Goal: Transaction & Acquisition: Purchase product/service

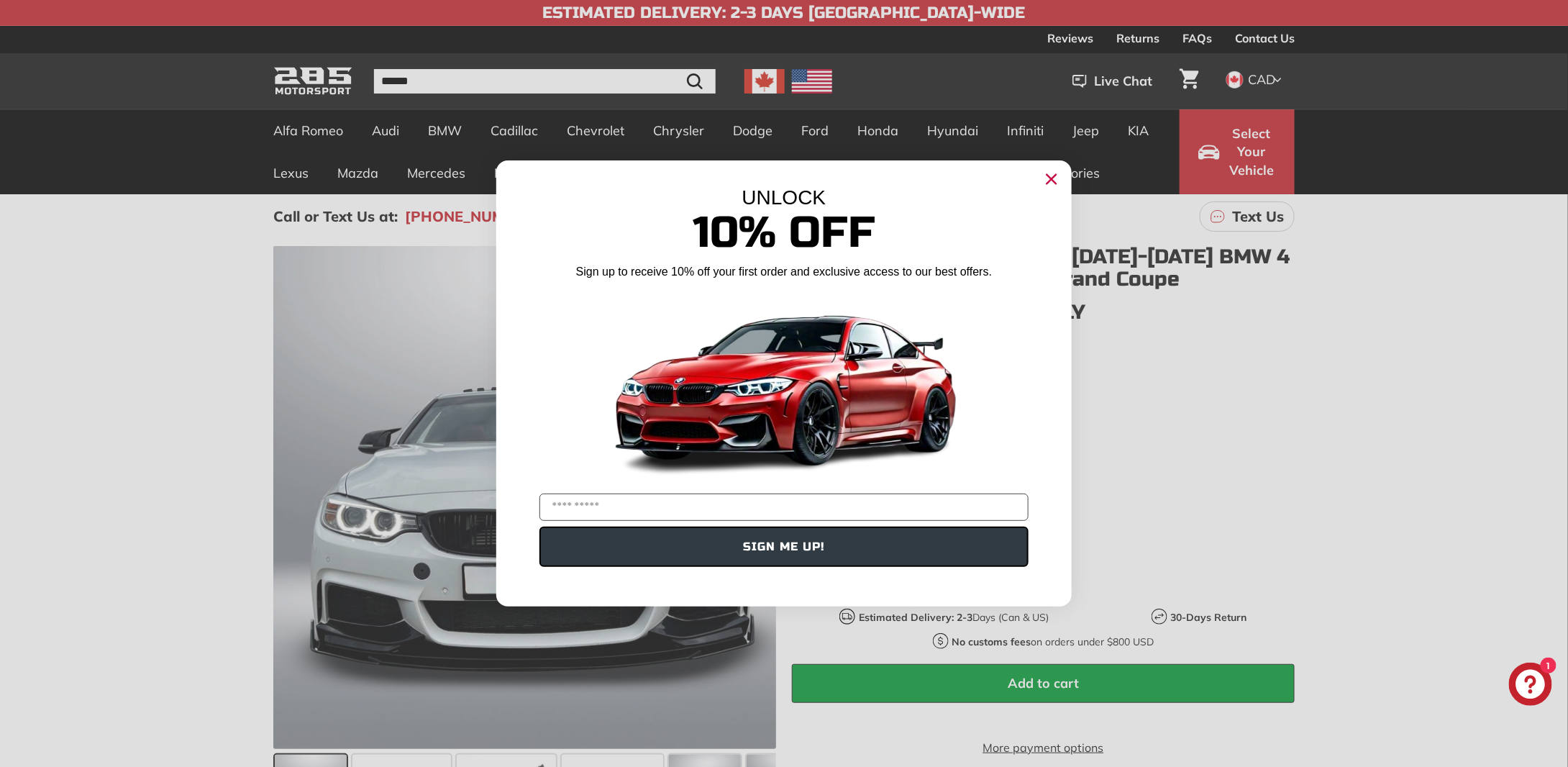
click at [1050, 179] on circle "Close dialog" at bounding box center [1051, 179] width 21 height 21
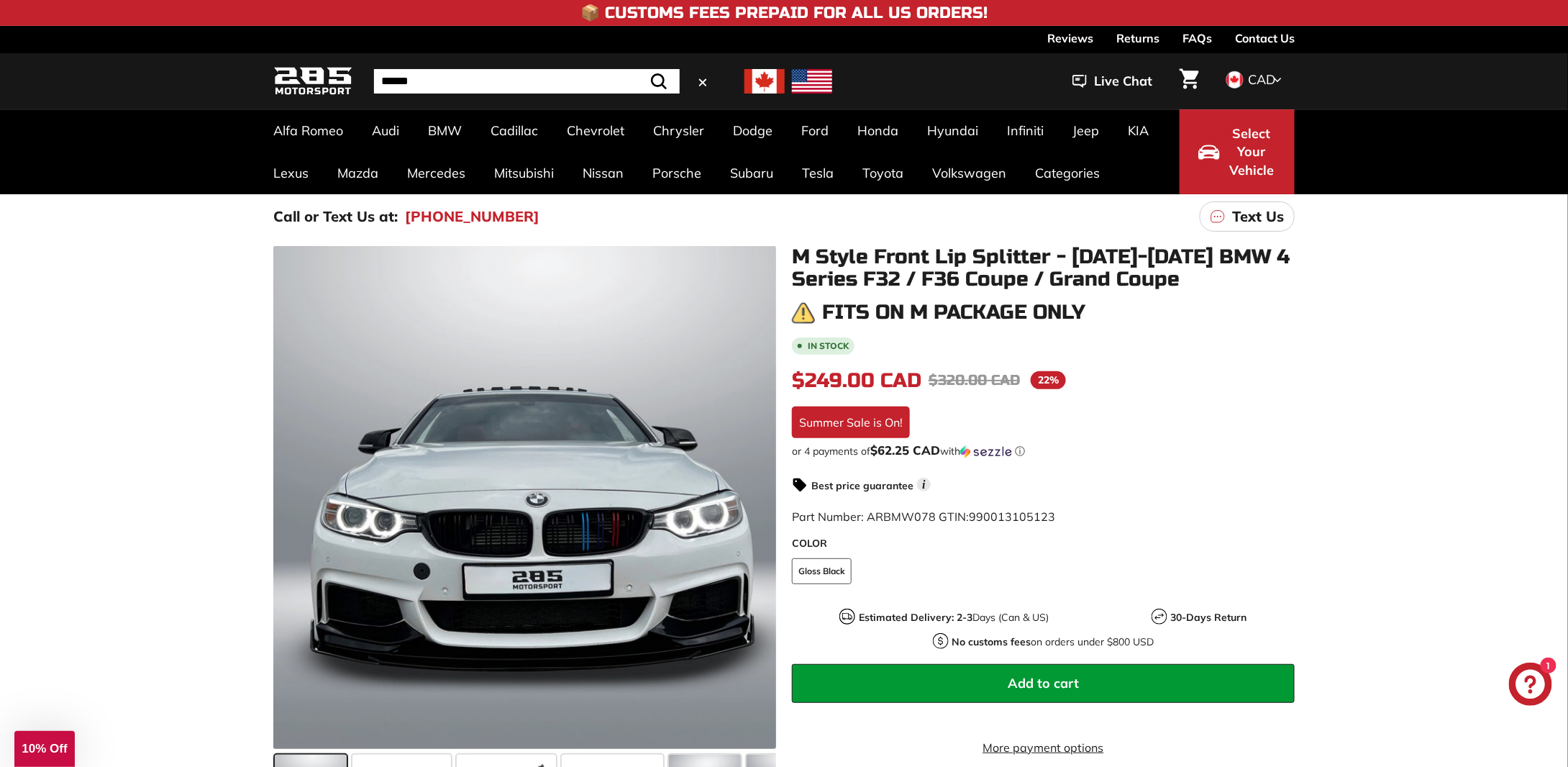
click at [430, 77] on input "Search" at bounding box center [526, 80] width 306 height 24
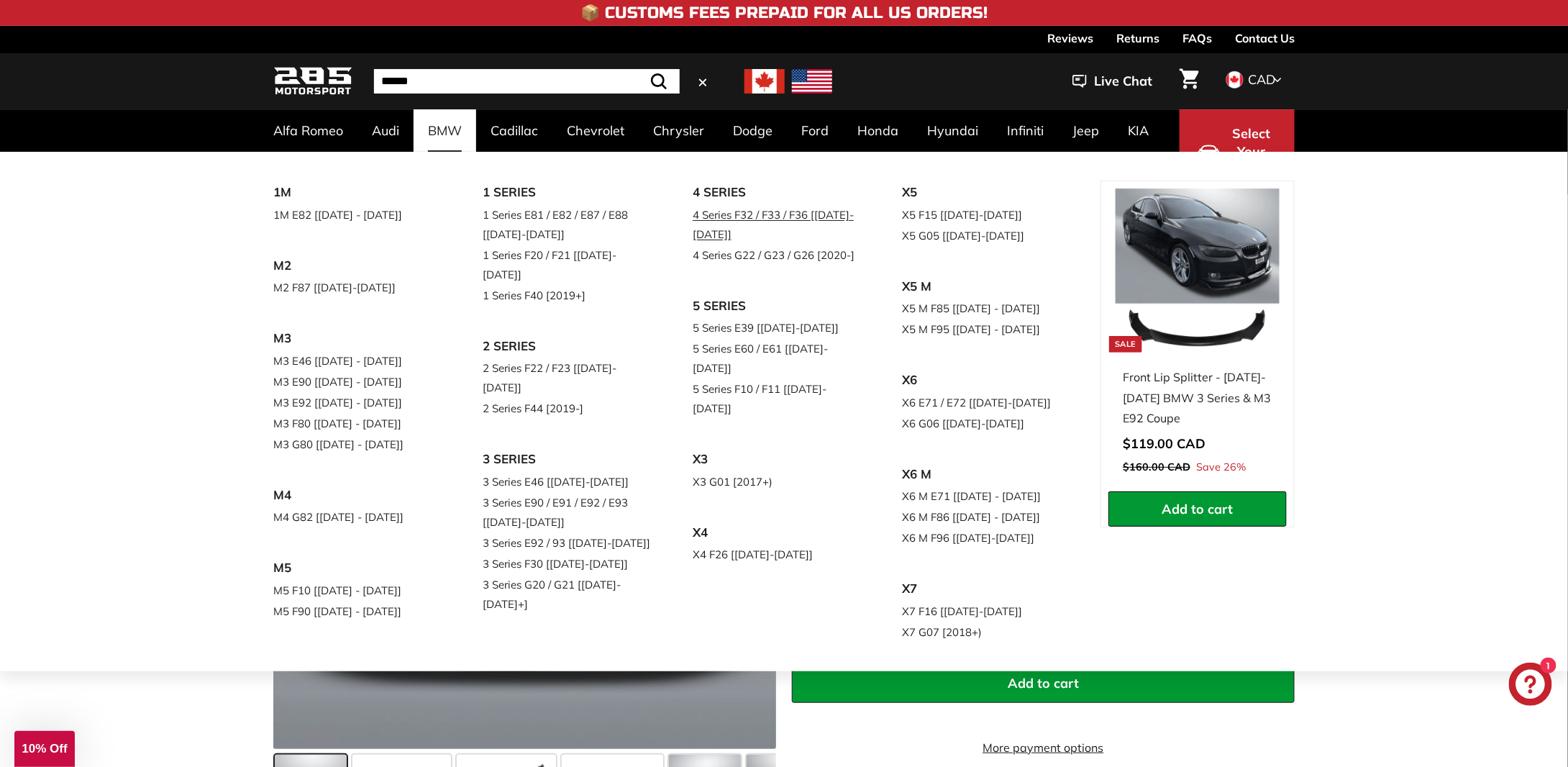
click at [715, 213] on link "4 Series F32 / F33 / F36 [[DATE]-[DATE]]" at bounding box center [777, 225] width 170 height 41
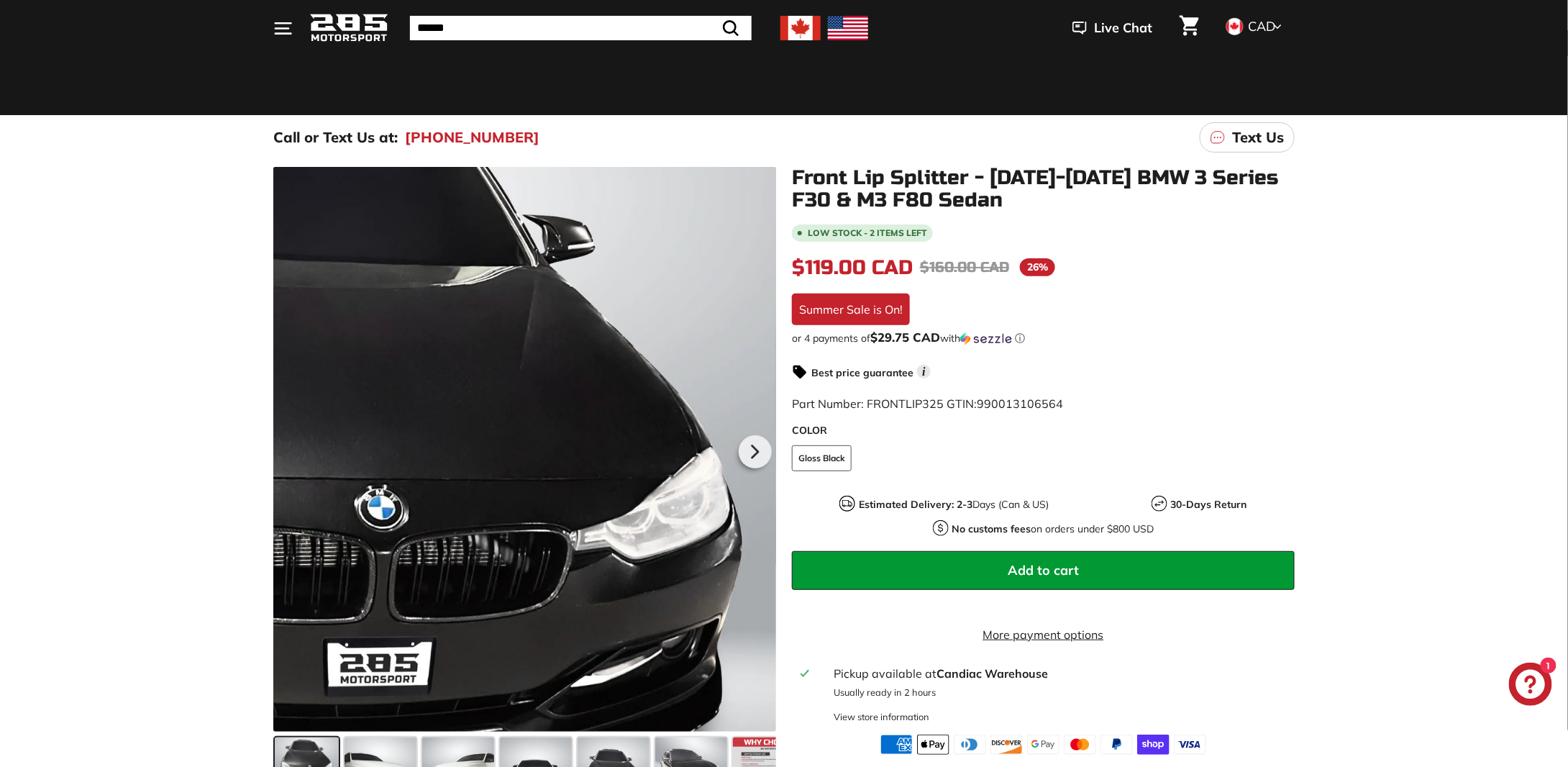
scroll to position [71, 0]
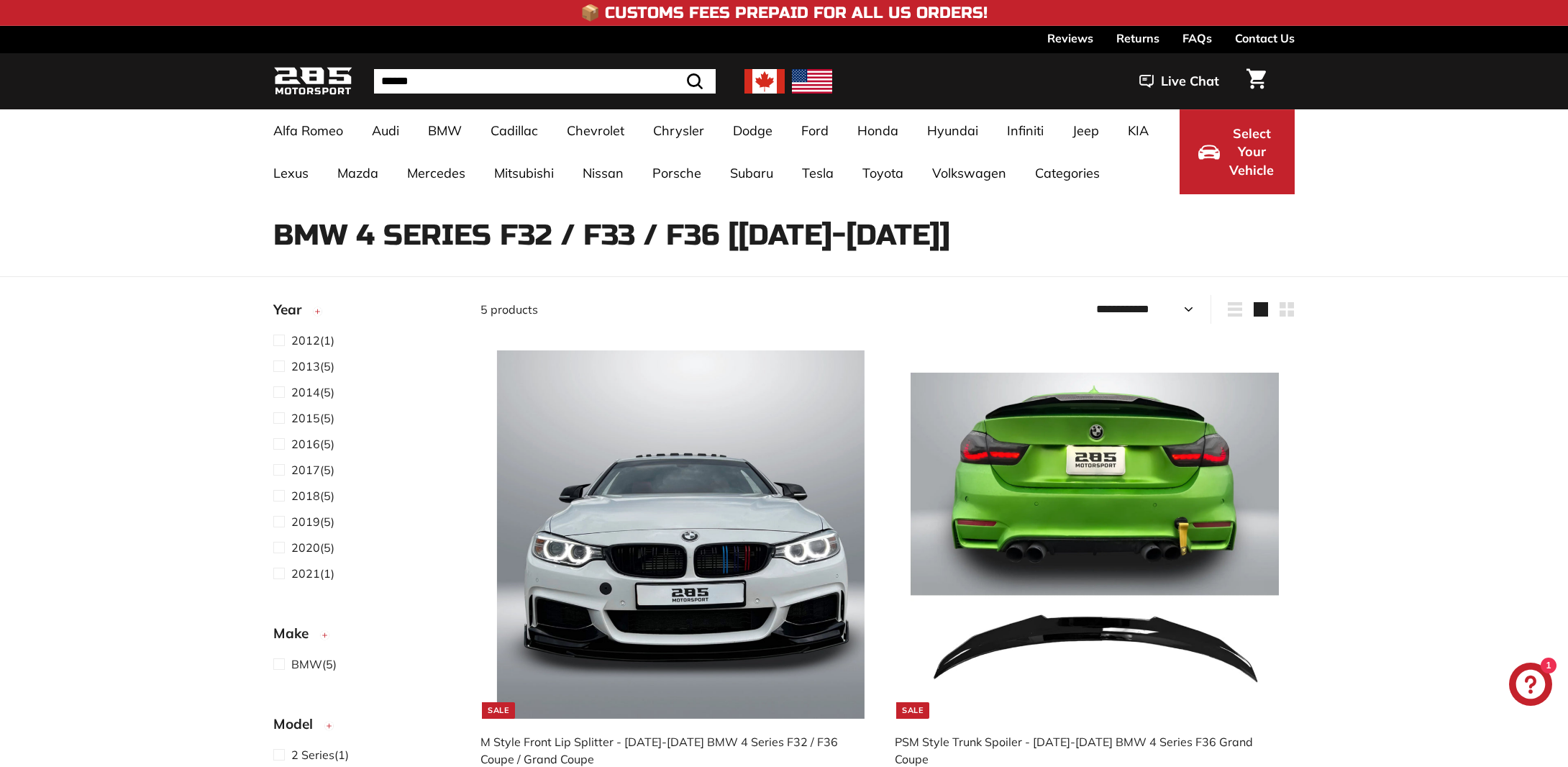
select select "**********"
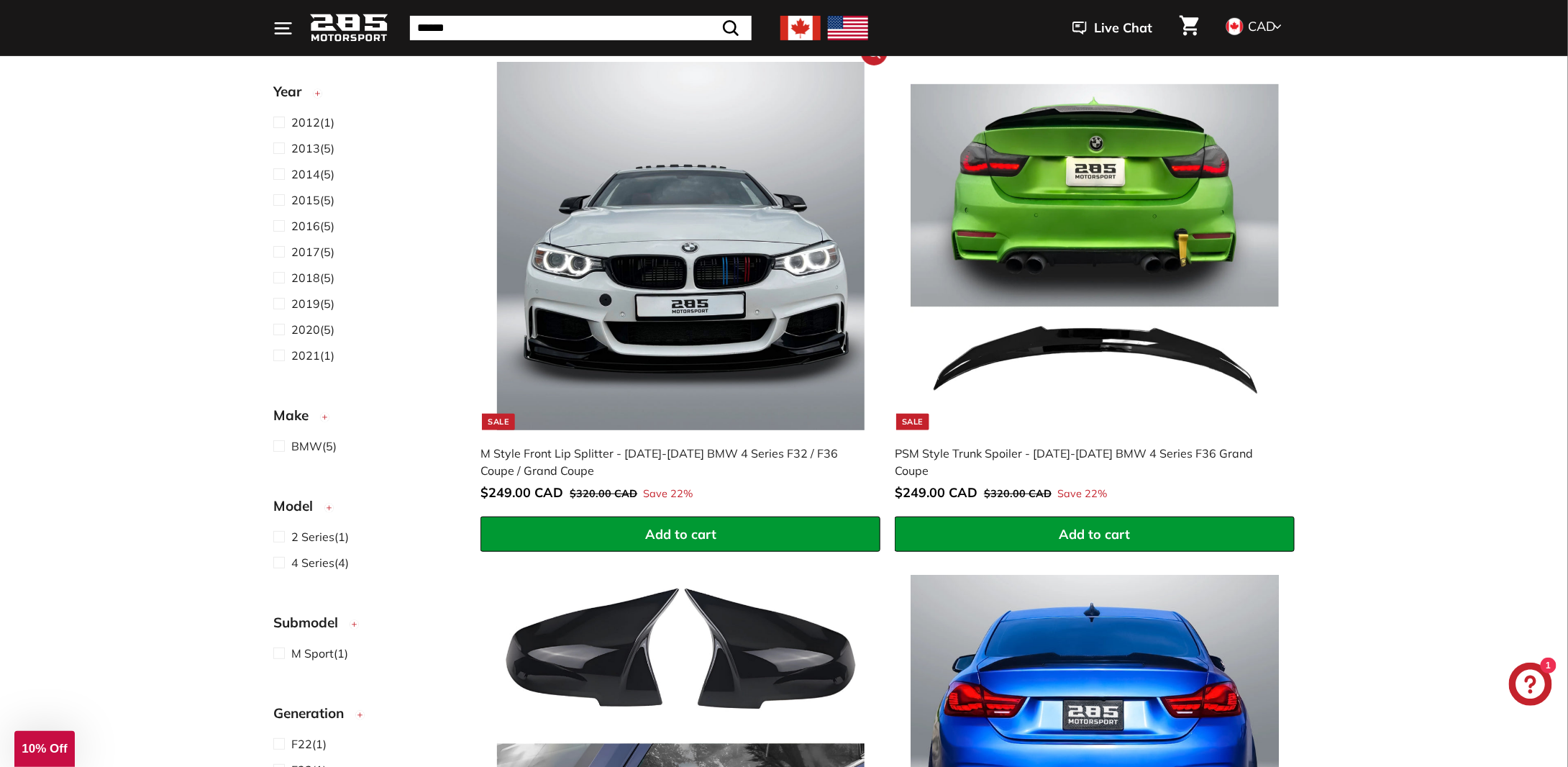
scroll to position [288, 0]
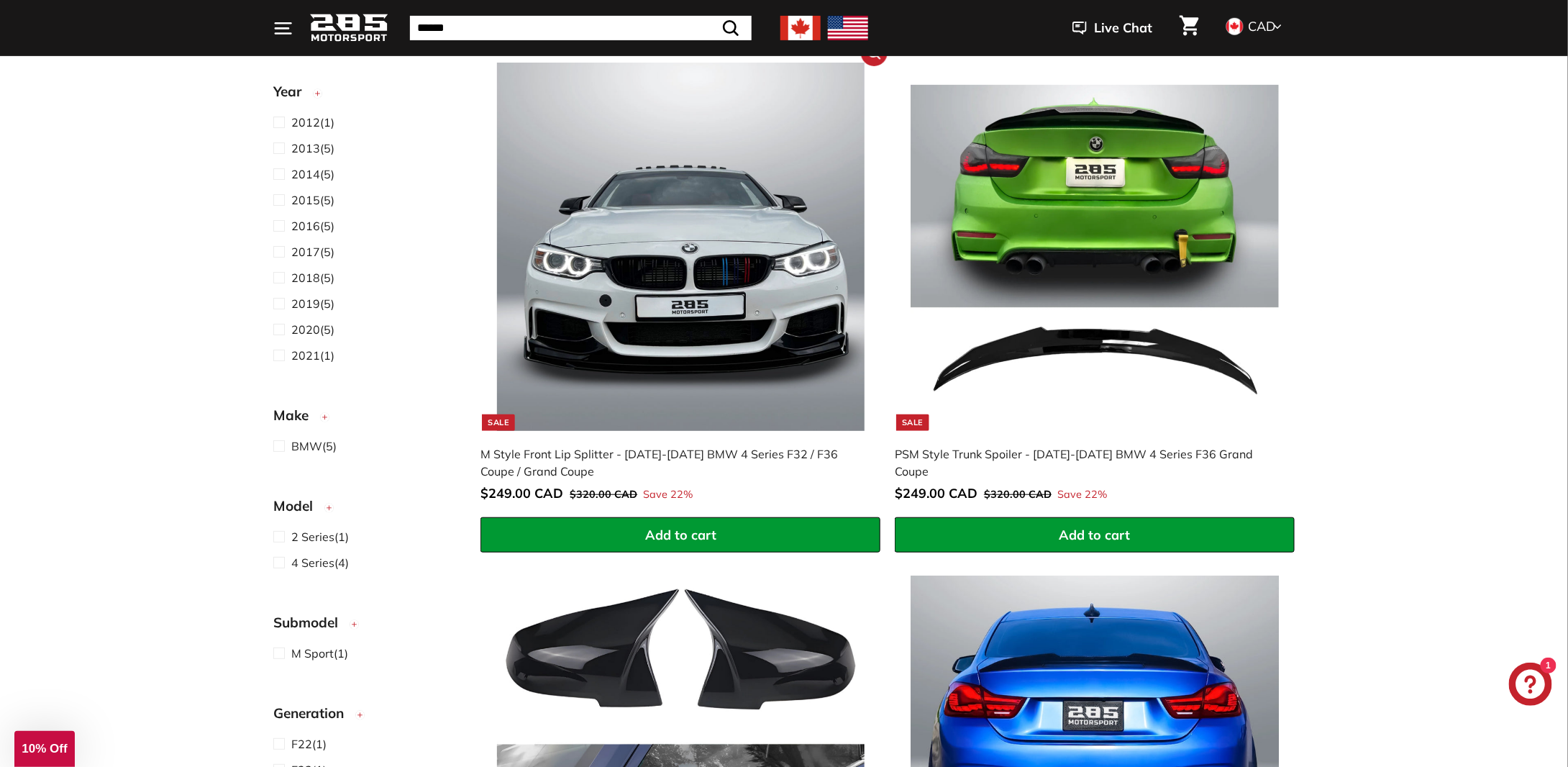
click at [791, 306] on img at bounding box center [681, 246] width 368 height 368
click at [1062, 343] on img at bounding box center [1094, 246] width 368 height 368
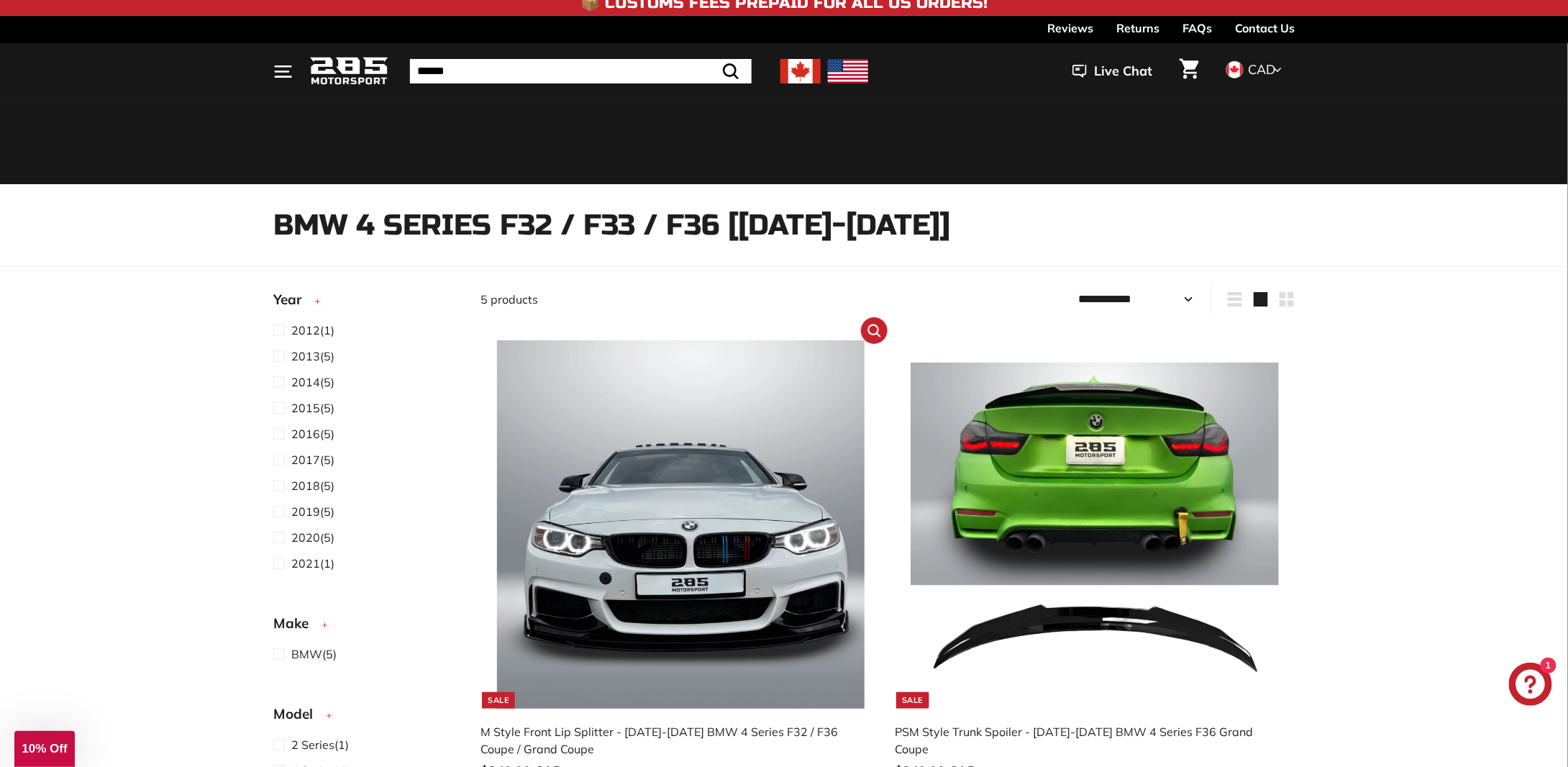
scroll to position [0, 0]
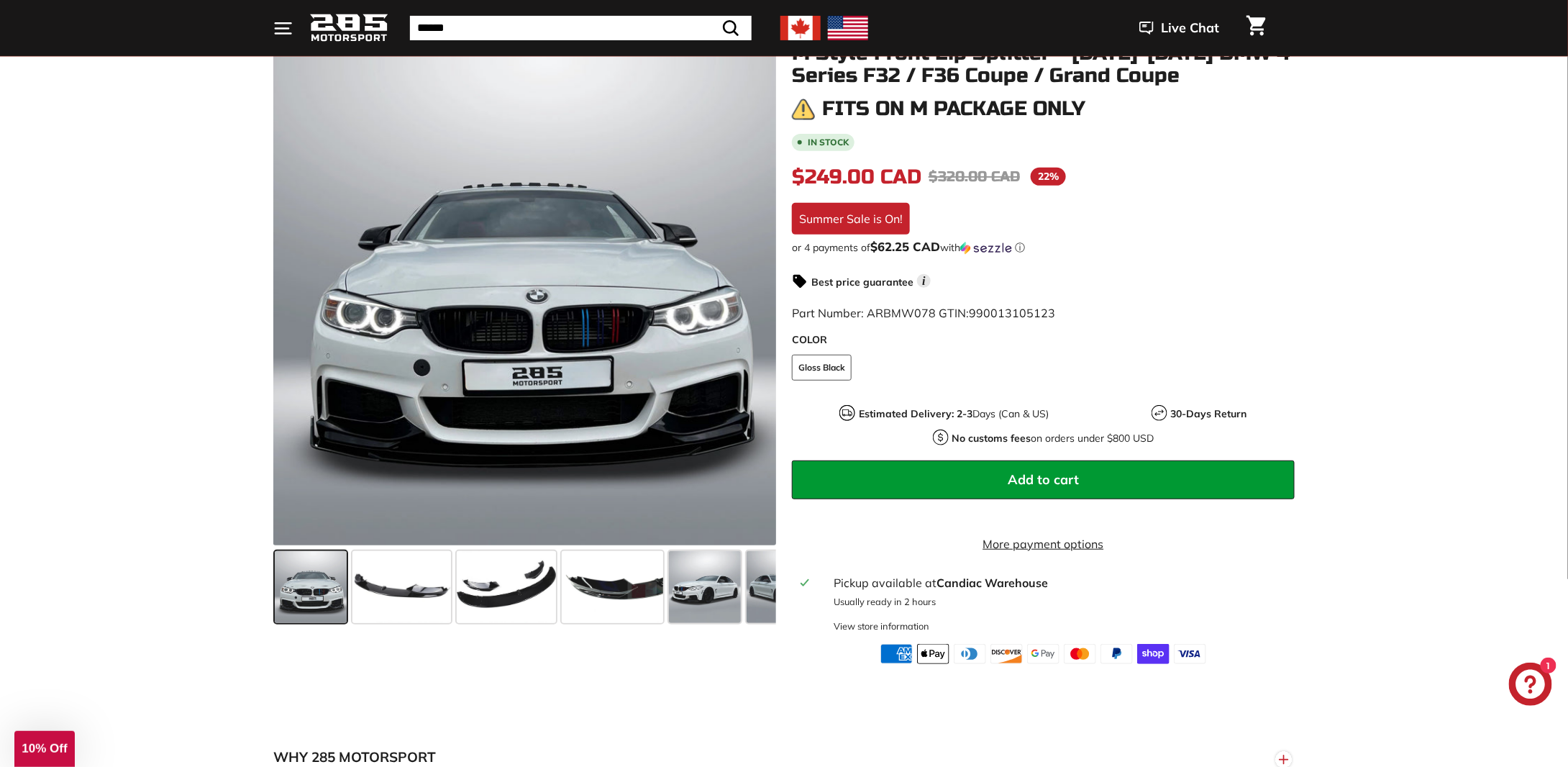
scroll to position [215, 0]
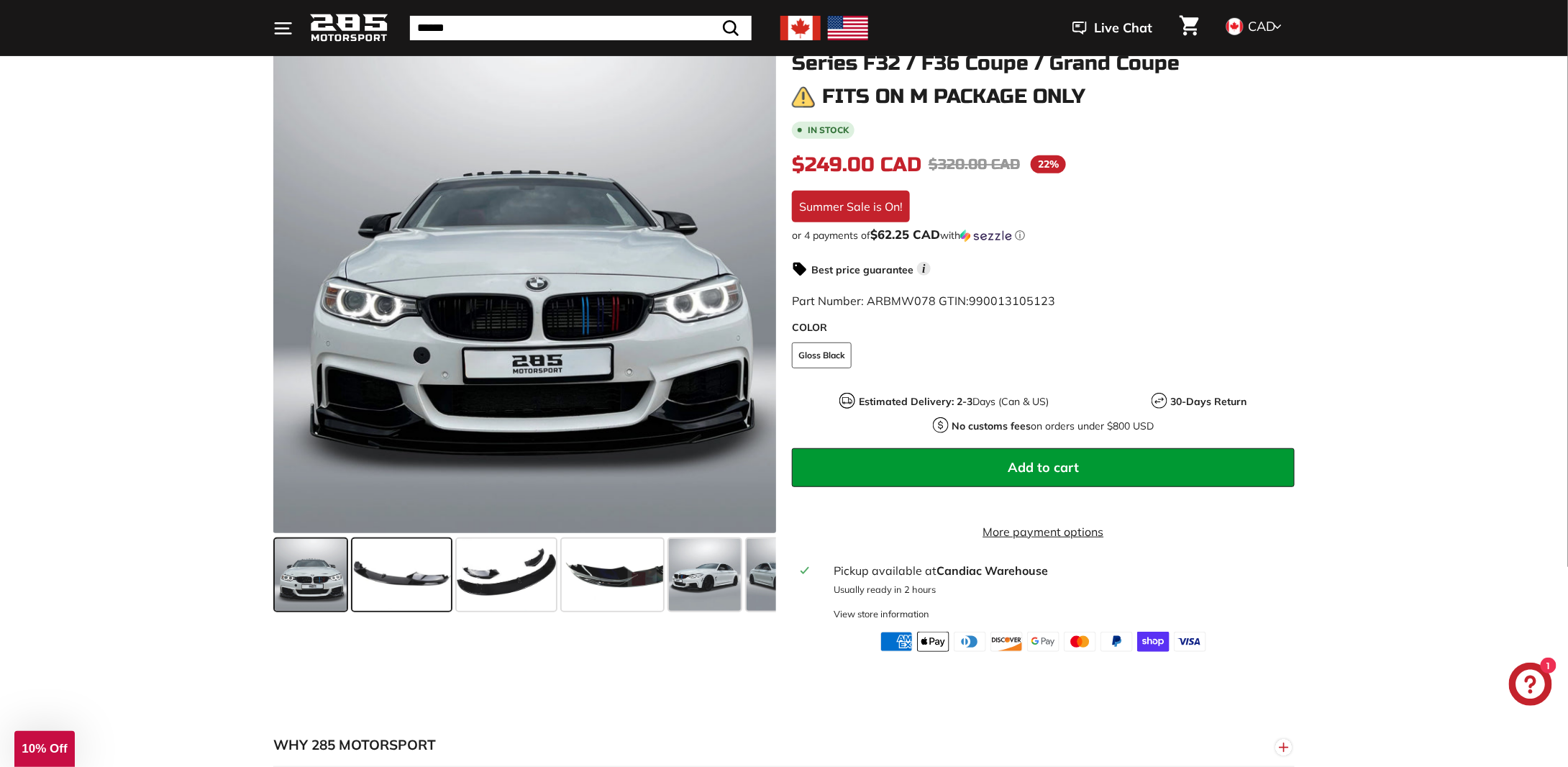
click at [425, 569] on span at bounding box center [402, 575] width 98 height 71
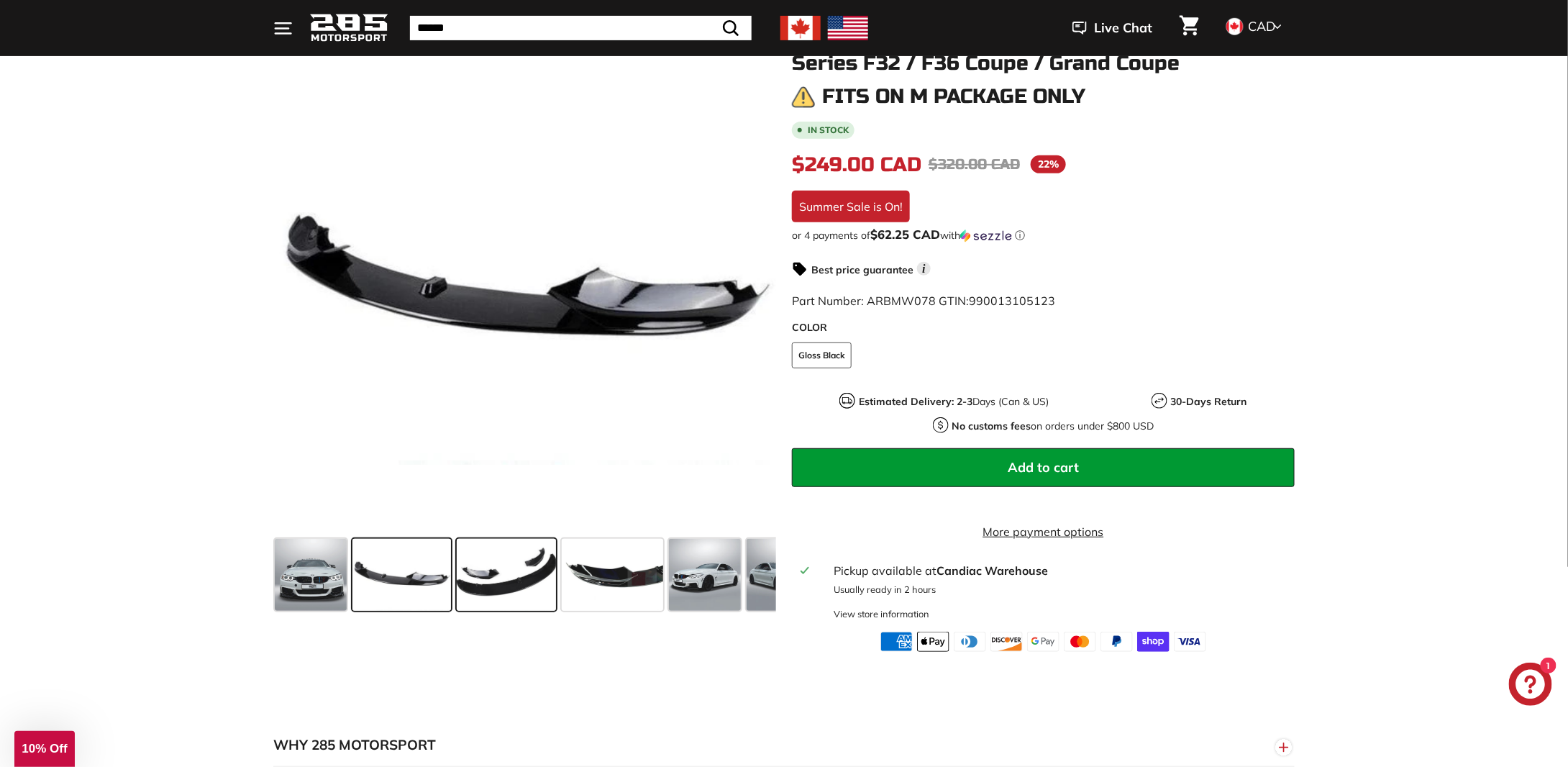
click at [489, 567] on span at bounding box center [506, 575] width 99 height 71
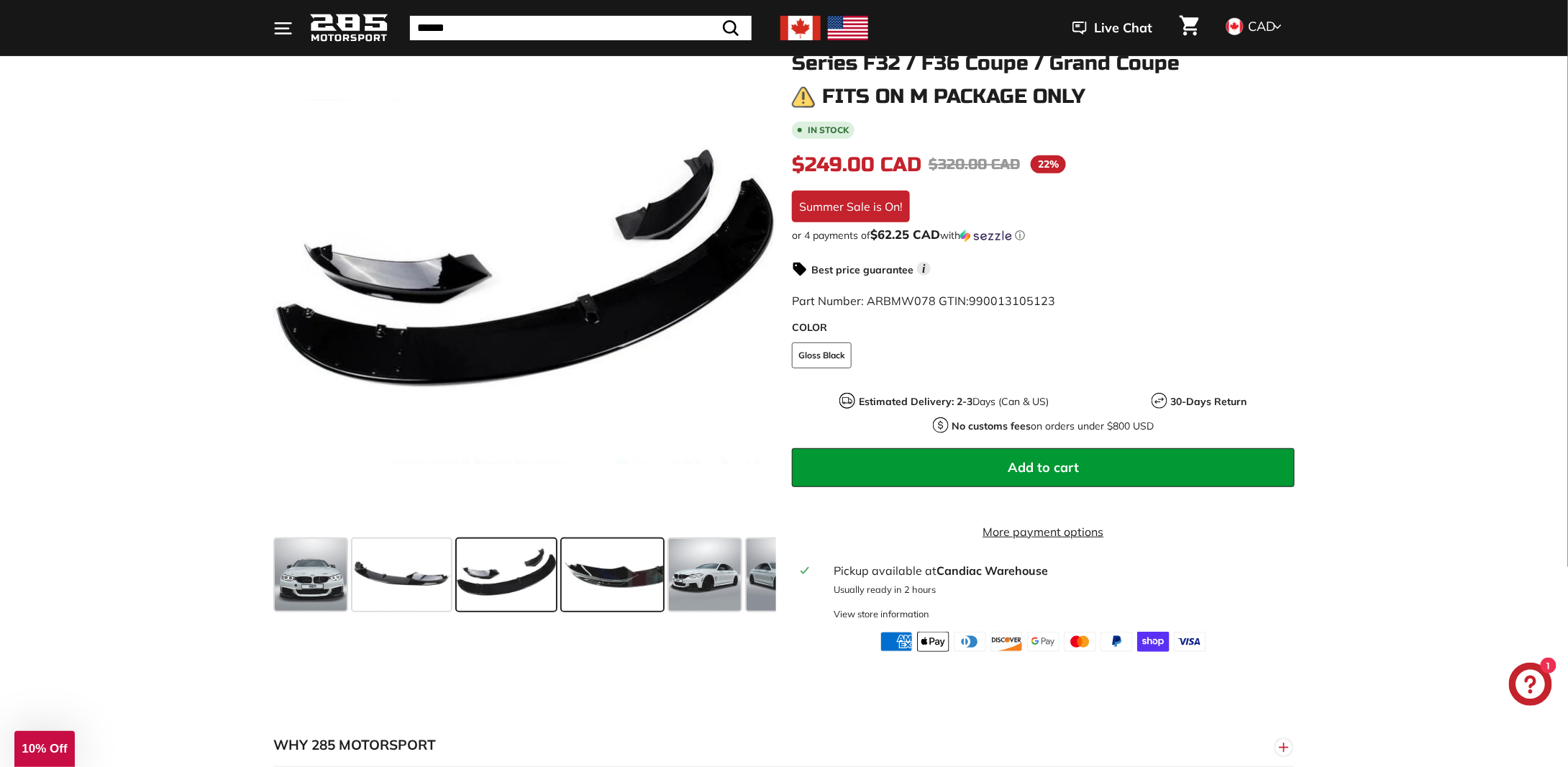
click at [562, 557] on span at bounding box center [612, 575] width 101 height 71
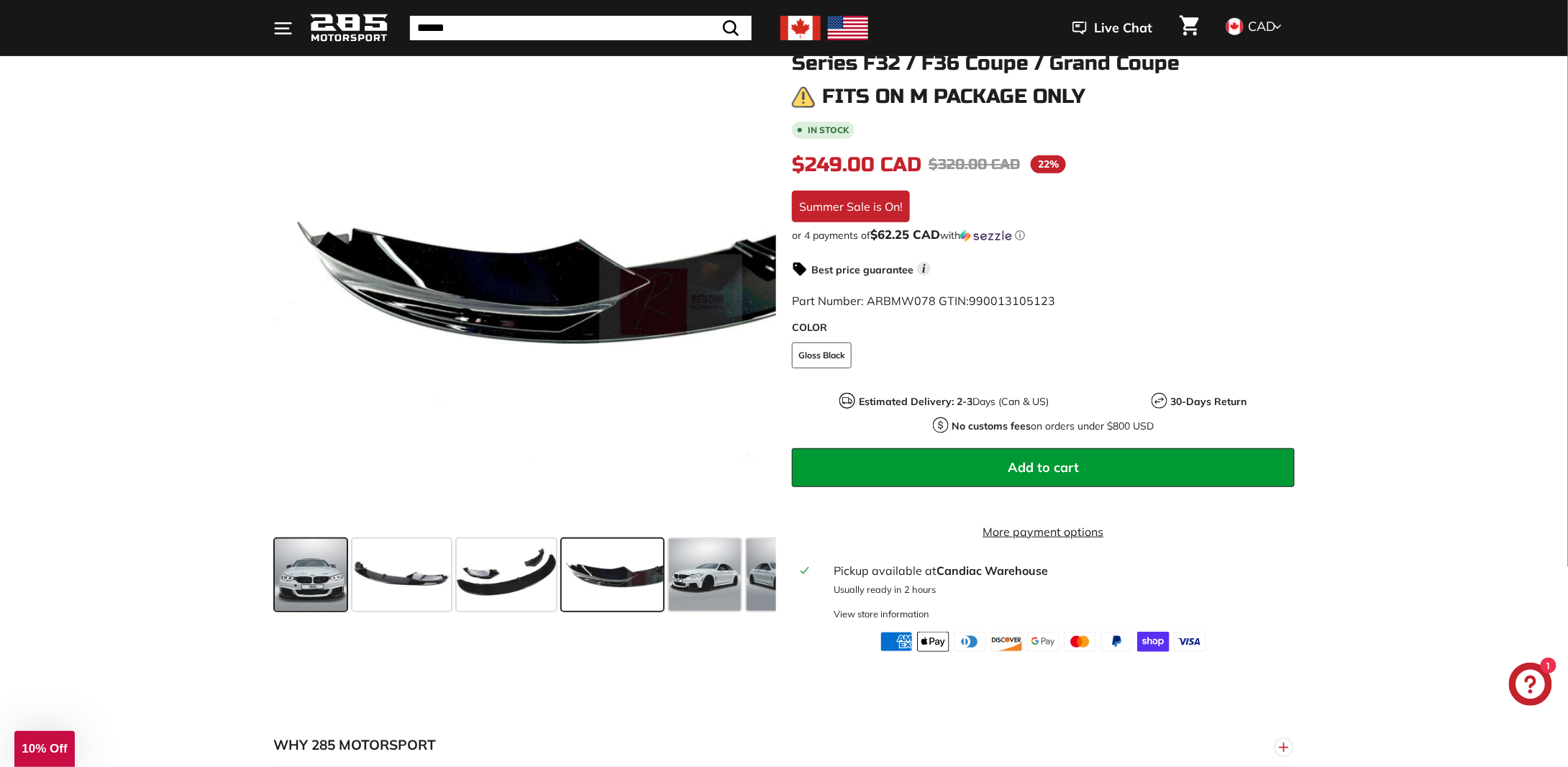
click at [331, 587] on span at bounding box center [310, 575] width 71 height 71
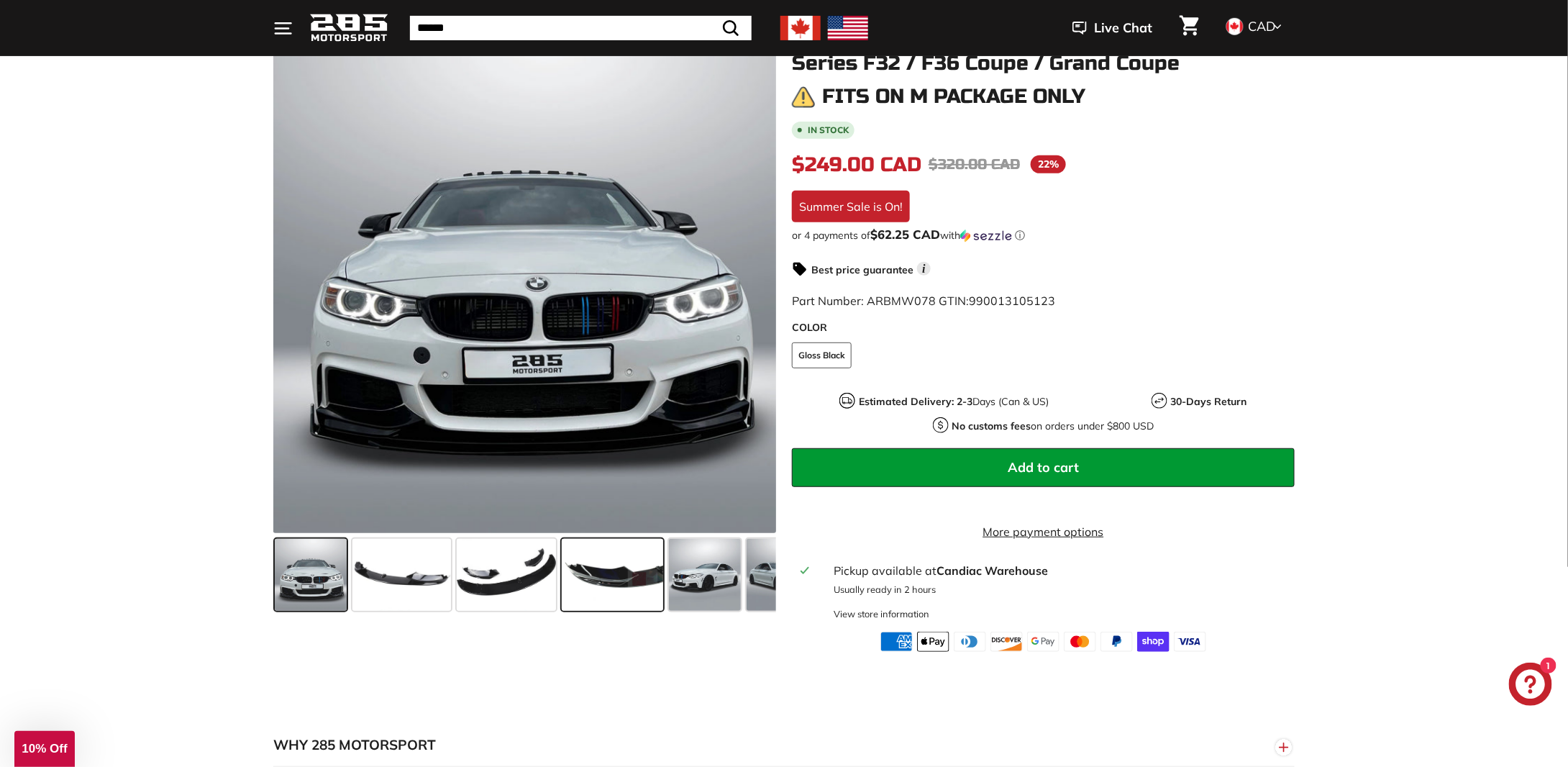
click at [641, 559] on span at bounding box center [612, 575] width 101 height 71
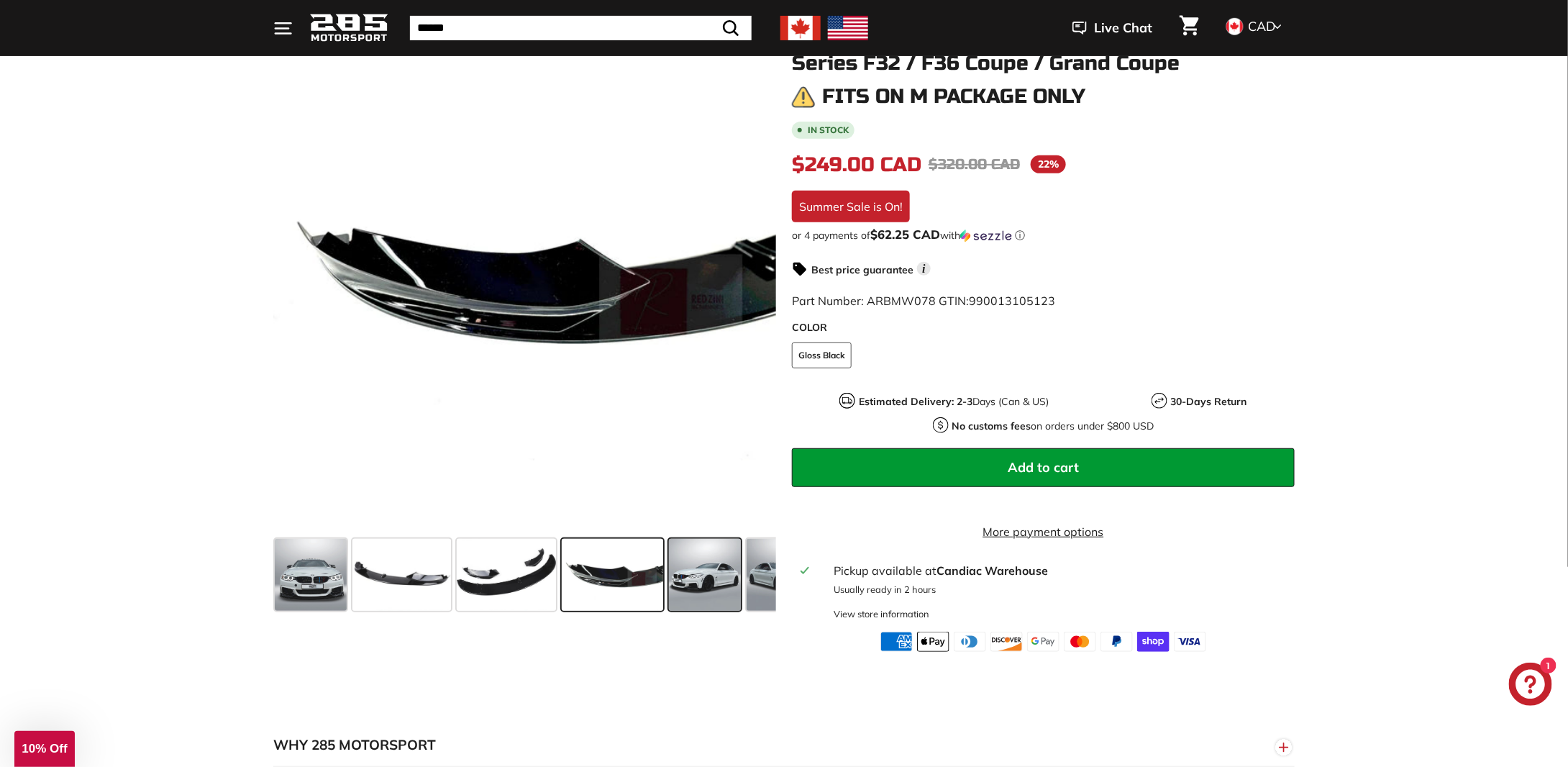
click at [691, 574] on span at bounding box center [705, 575] width 71 height 71
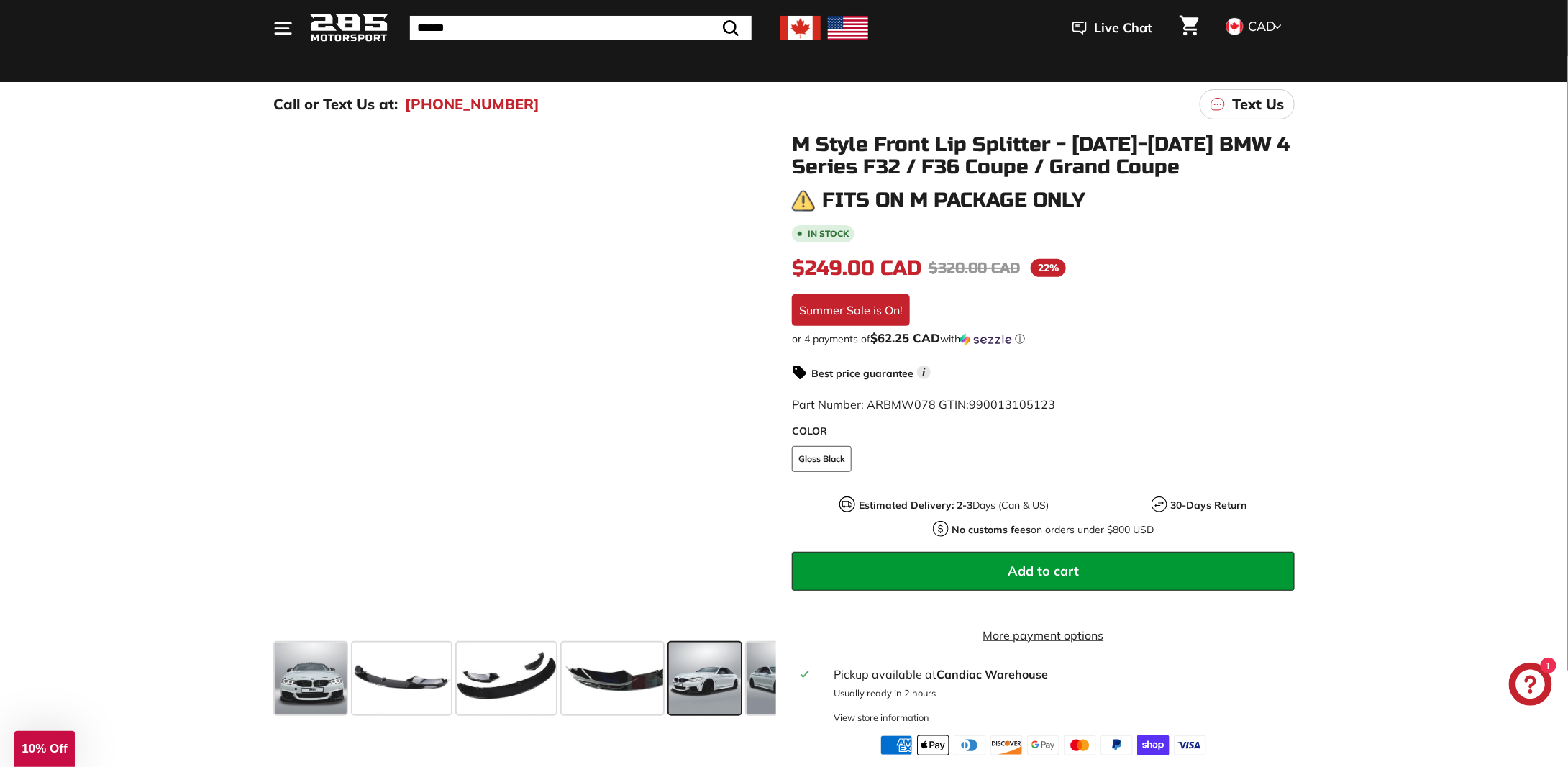
scroll to position [0, 0]
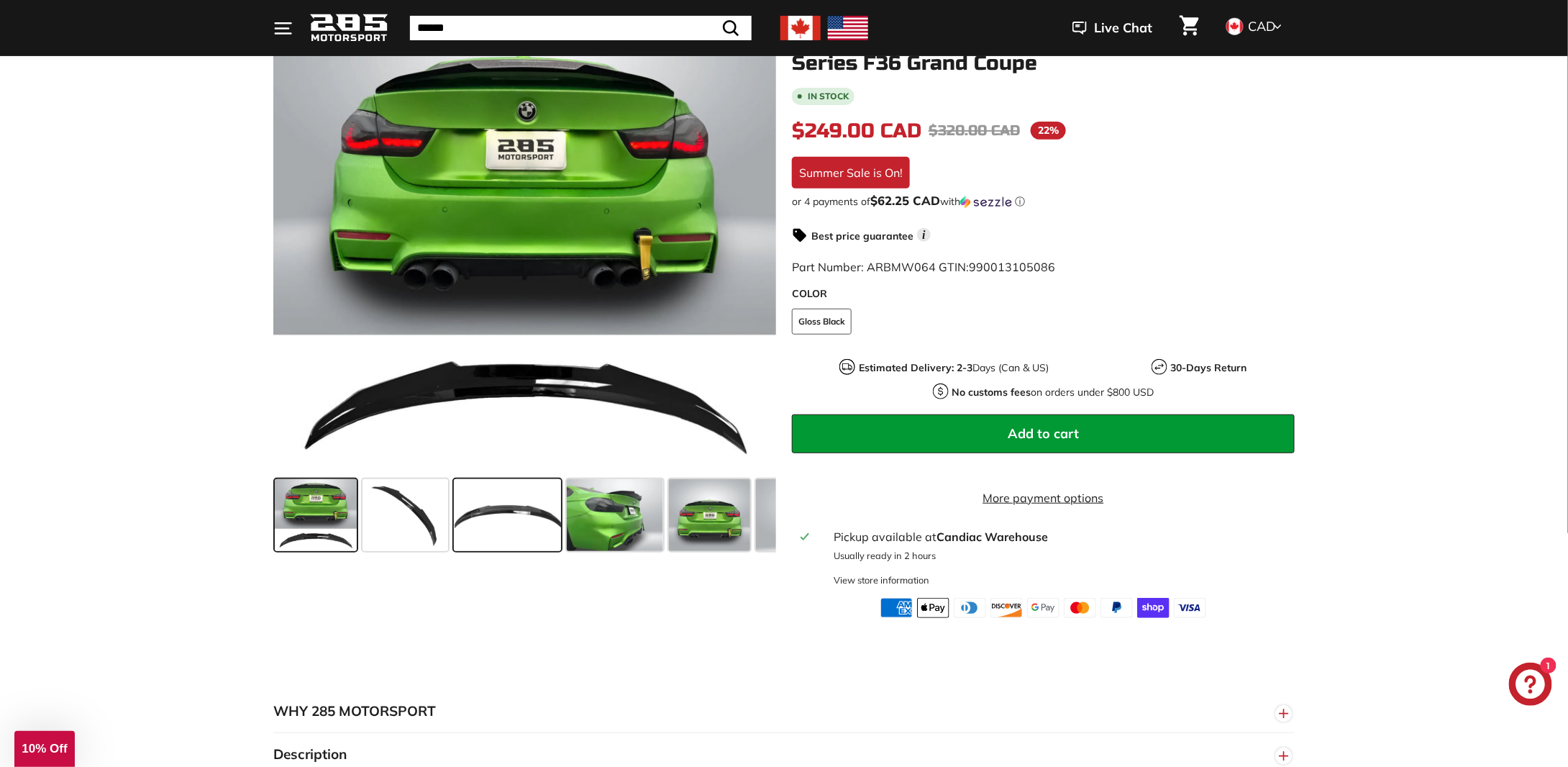
click at [530, 514] on span at bounding box center [508, 515] width 108 height 71
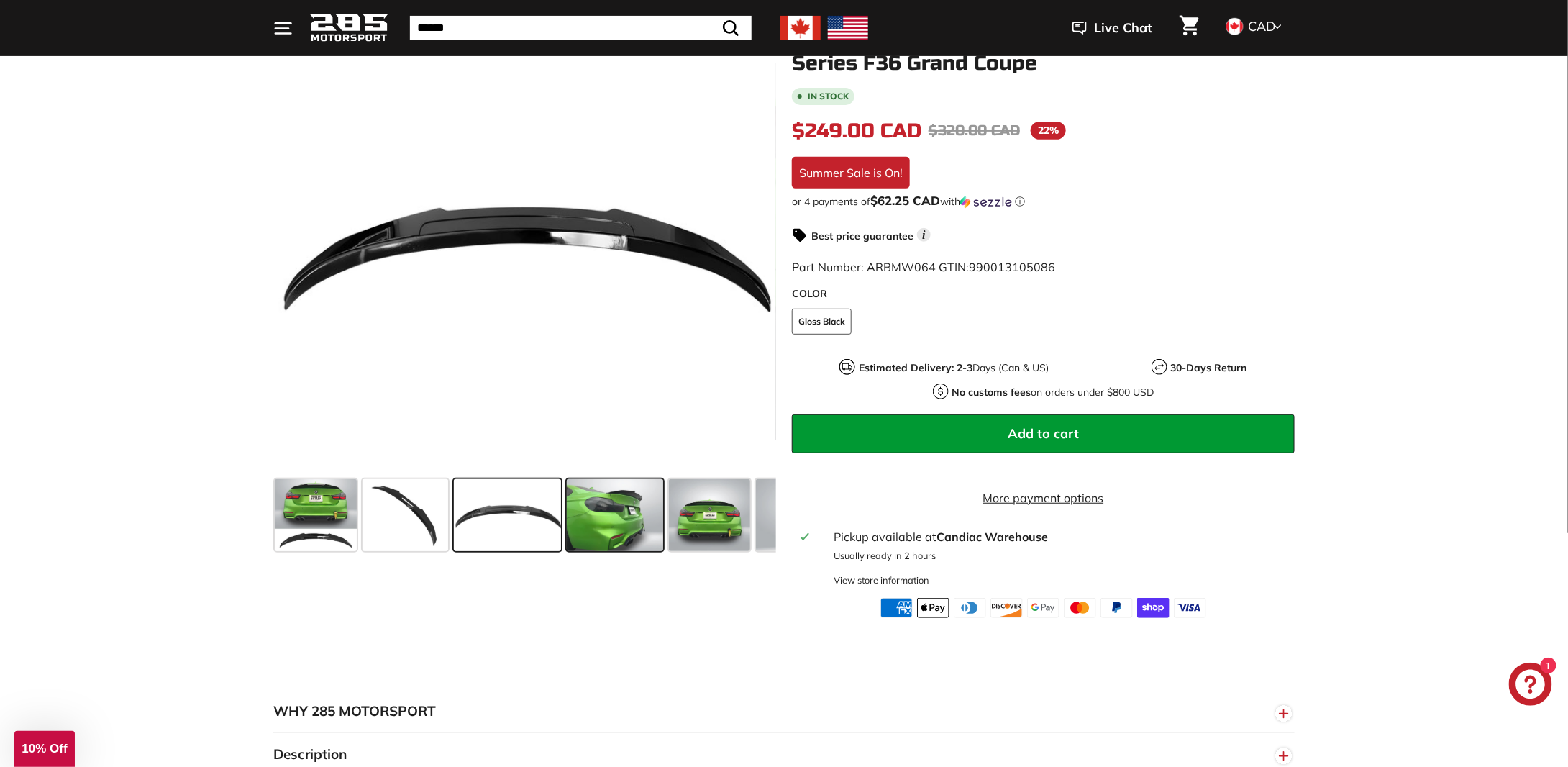
click at [643, 503] on span at bounding box center [614, 515] width 96 height 71
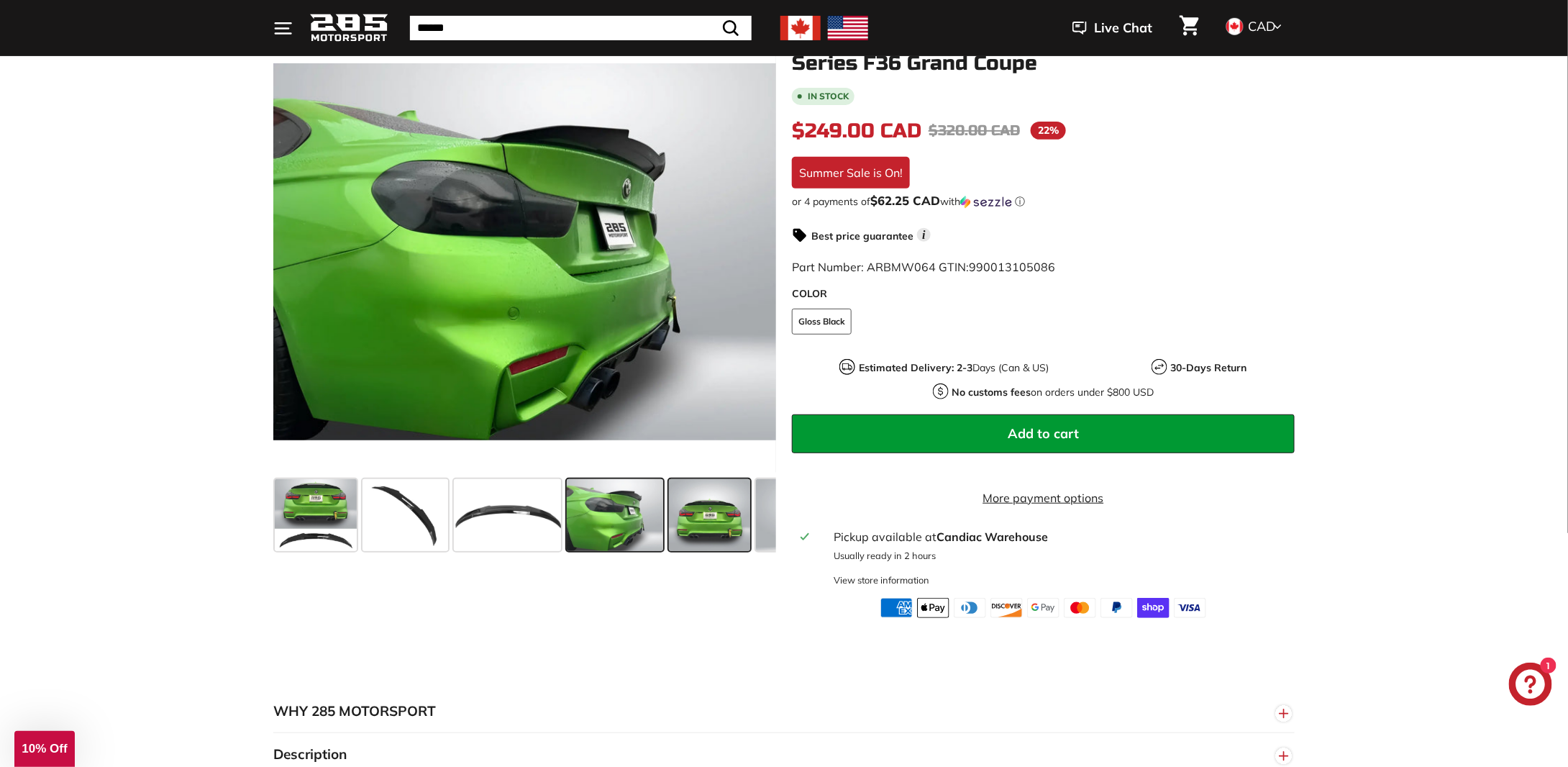
click at [706, 498] on span at bounding box center [710, 515] width 82 height 71
